Goal: Navigation & Orientation: Find specific page/section

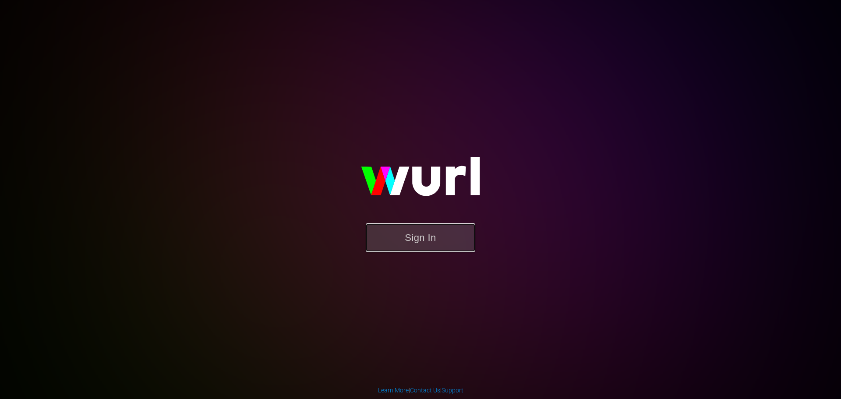
click at [401, 236] on button "Sign In" at bounding box center [421, 237] width 110 height 28
click at [453, 241] on button "Sign In" at bounding box center [421, 237] width 110 height 28
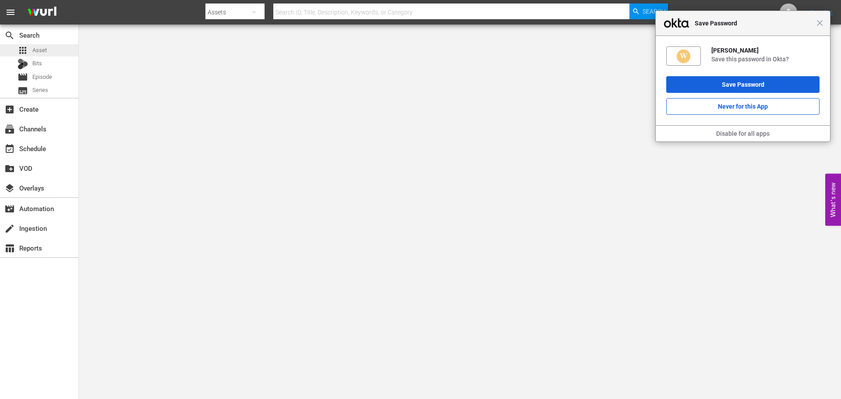
click at [44, 51] on span "Asset" at bounding box center [39, 50] width 14 height 9
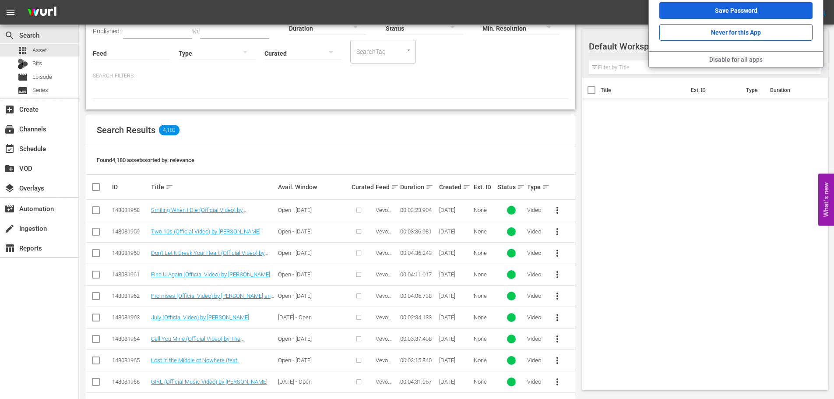
scroll to position [34, 0]
